Goal: Download file/media

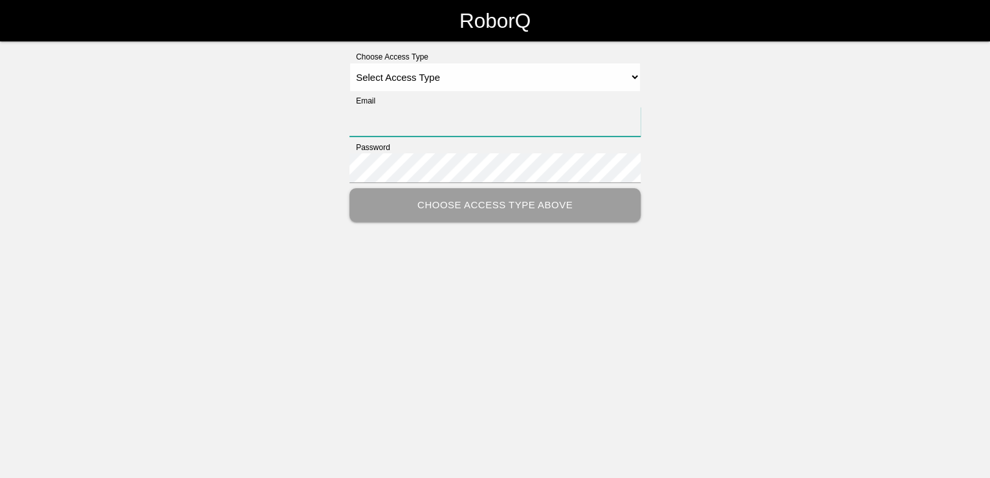
type input "[PERSON_NAME][EMAIL_ADDRESS][PERSON_NAME][DOMAIN_NAME]"
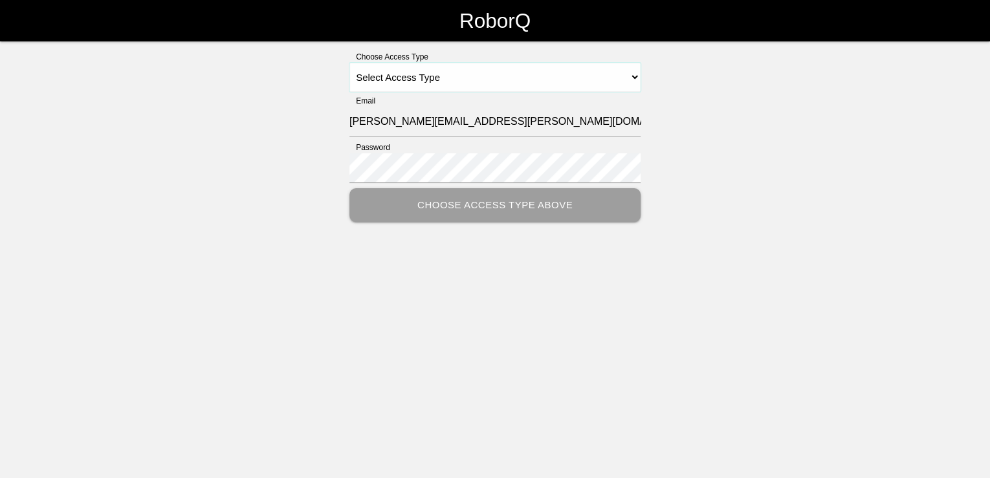
click at [483, 80] on select "Select Access Type Admin Customer Supervisor Worker" at bounding box center [494, 77] width 291 height 29
select select "Customer"
click at [349, 63] on select "Select Access Type Admin Customer Supervisor Worker" at bounding box center [494, 77] width 291 height 29
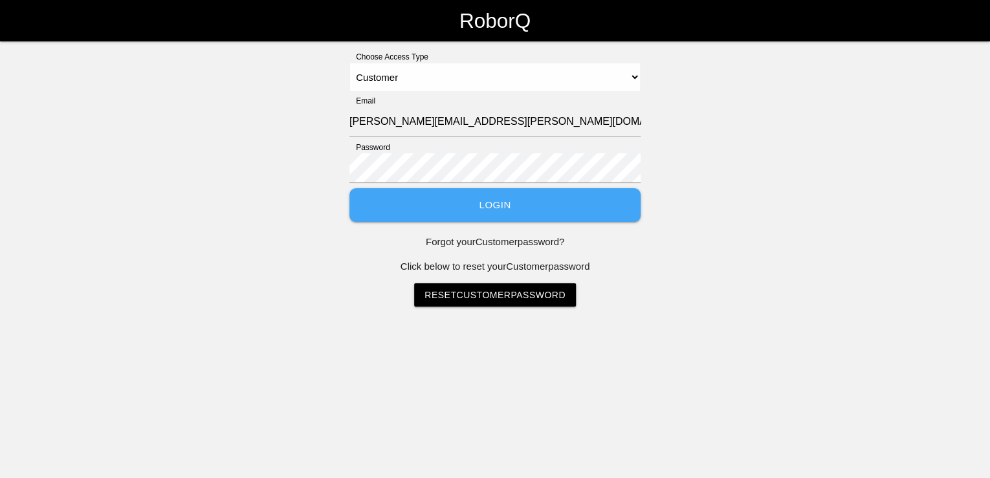
click at [517, 207] on button "Login" at bounding box center [494, 205] width 291 height 34
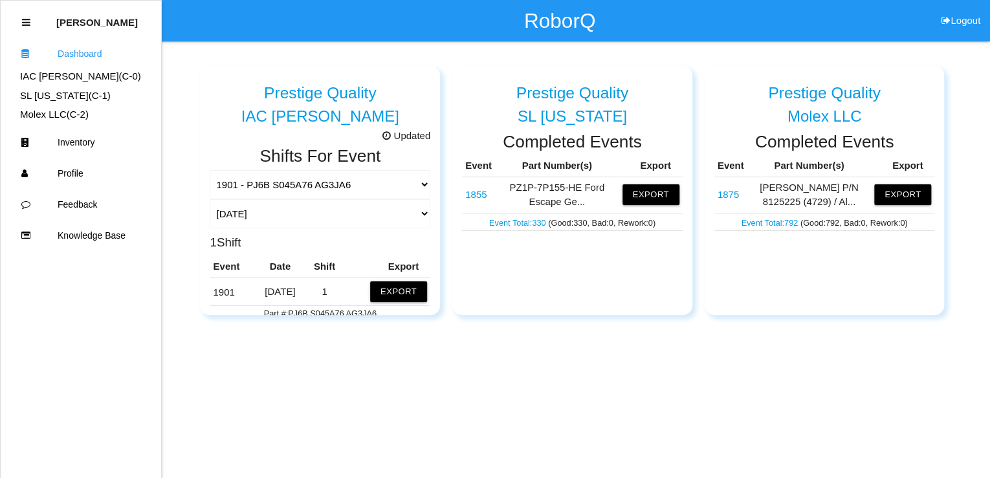
scroll to position [52, 0]
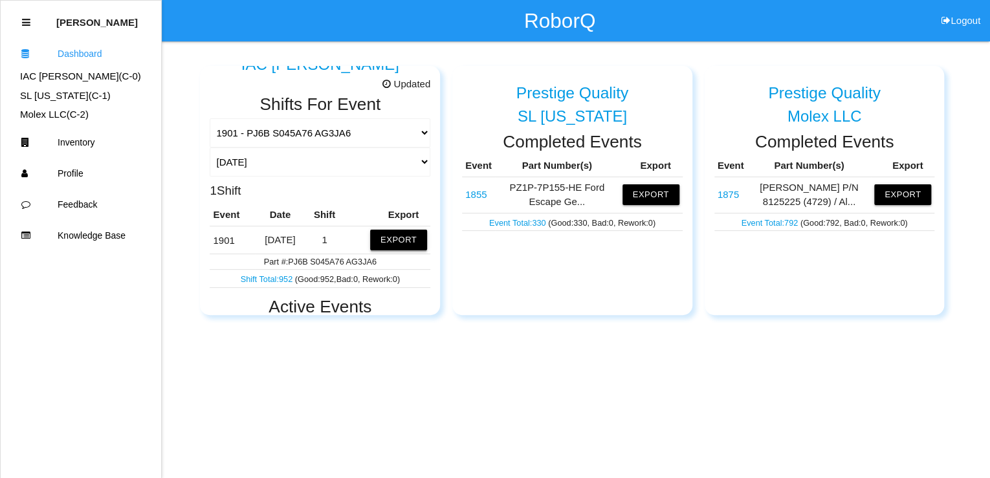
click at [396, 246] on button "Export" at bounding box center [398, 240] width 57 height 21
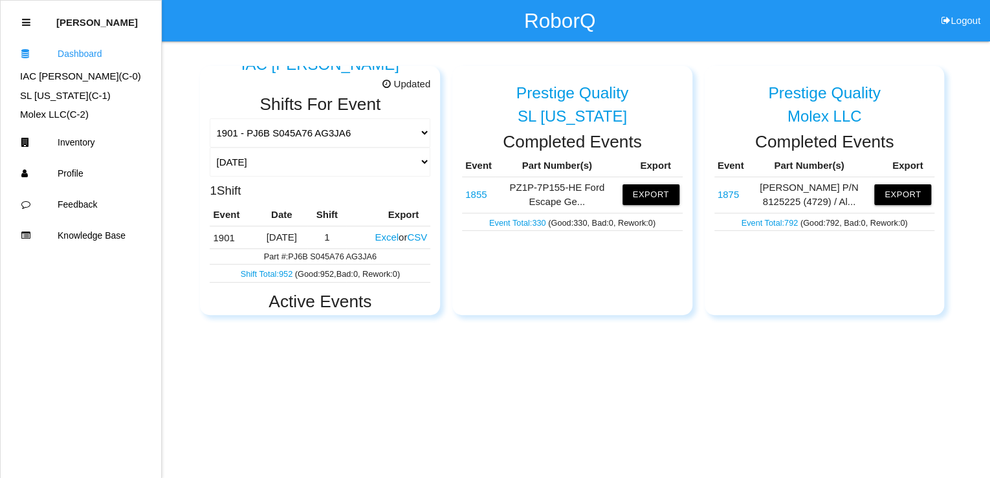
click at [375, 240] on button "Excel" at bounding box center [387, 237] width 24 height 11
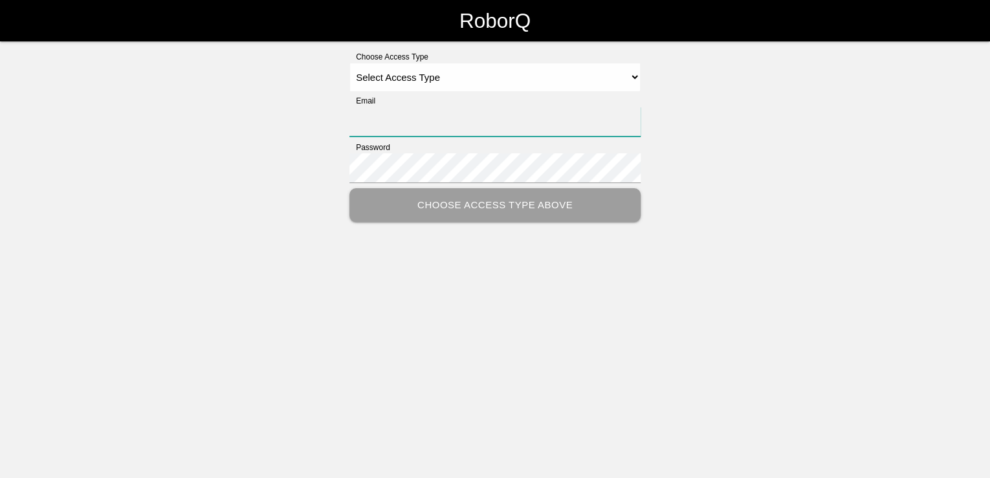
type input "[PERSON_NAME][EMAIL_ADDRESS][PERSON_NAME][DOMAIN_NAME]"
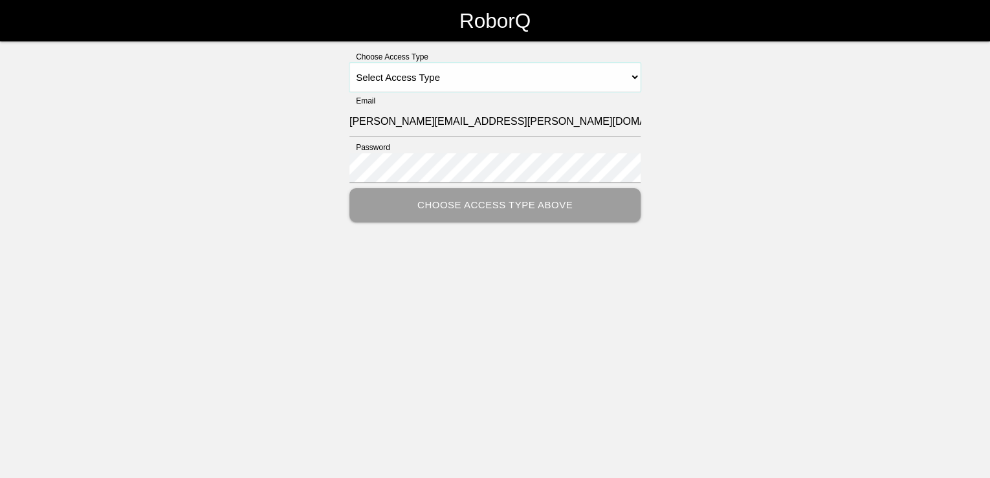
click at [638, 69] on select "Select Access Type Admin Customer Supervisor Worker" at bounding box center [494, 77] width 291 height 29
select select "Customer"
click at [349, 63] on select "Select Access Type Admin Customer Supervisor Worker" at bounding box center [494, 77] width 291 height 29
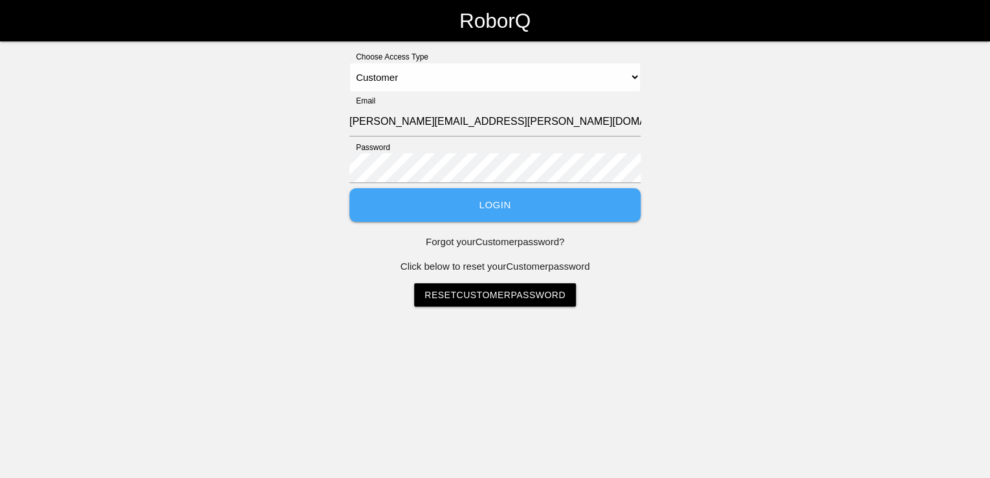
click at [491, 206] on button "Login" at bounding box center [494, 205] width 291 height 34
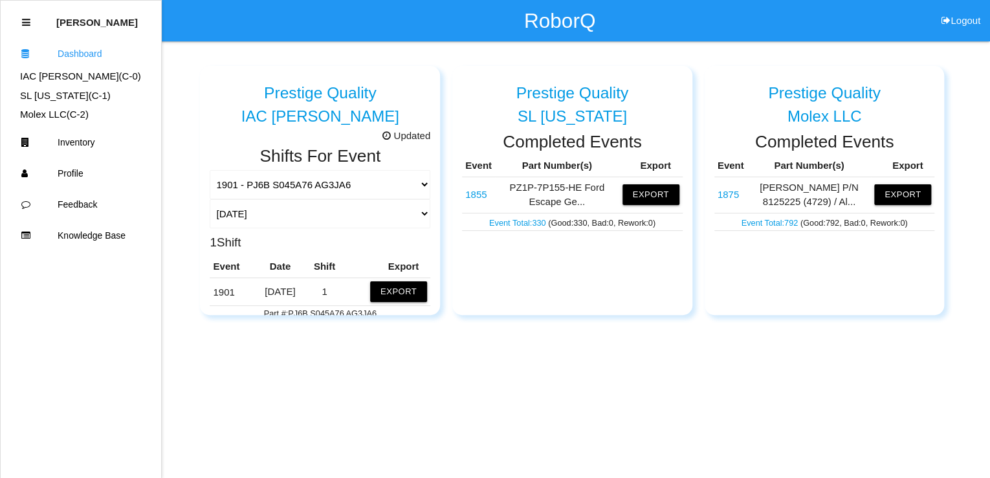
scroll to position [52, 0]
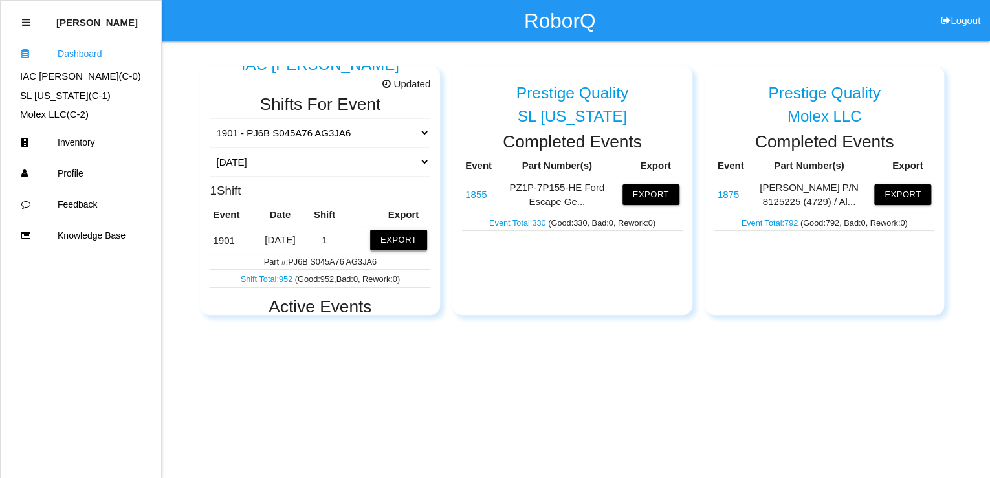
click at [392, 238] on button "Export" at bounding box center [398, 240] width 57 height 21
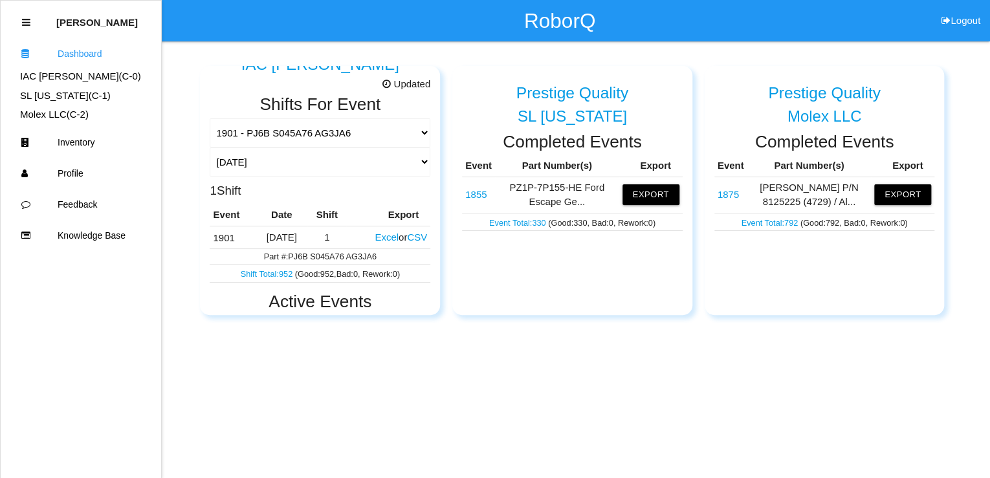
click at [376, 235] on button "Excel" at bounding box center [387, 237] width 24 height 11
